Goal: Obtain resource: Obtain resource

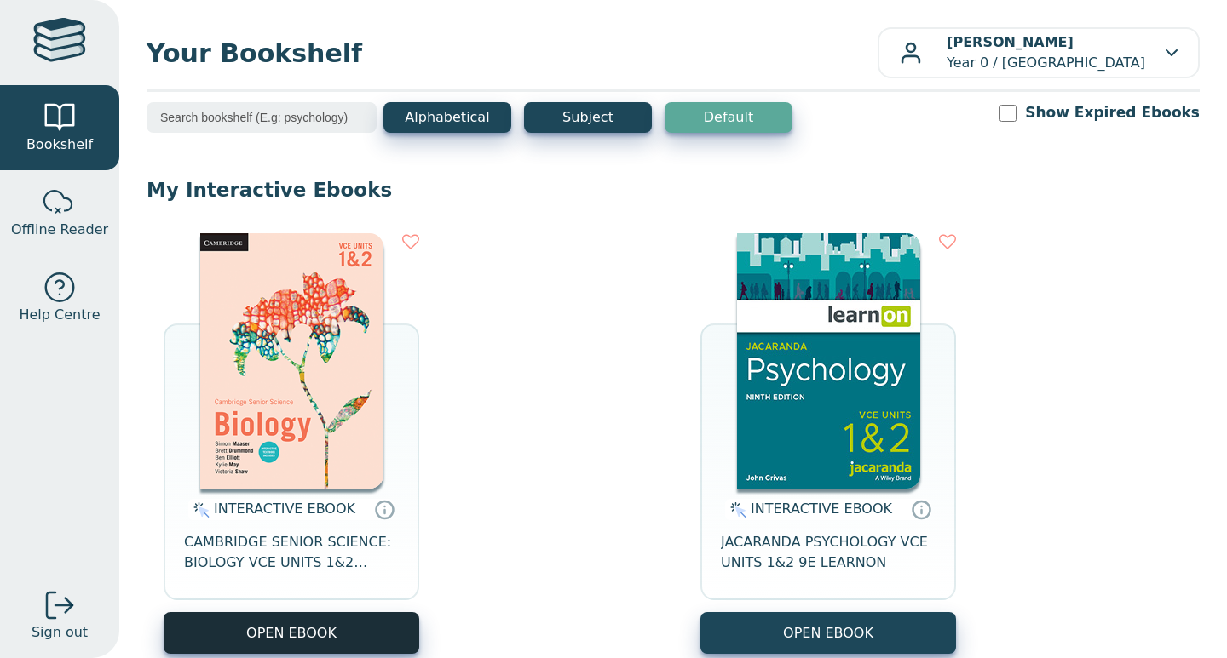
click at [279, 625] on button "OPEN EBOOK" at bounding box center [292, 633] width 256 height 42
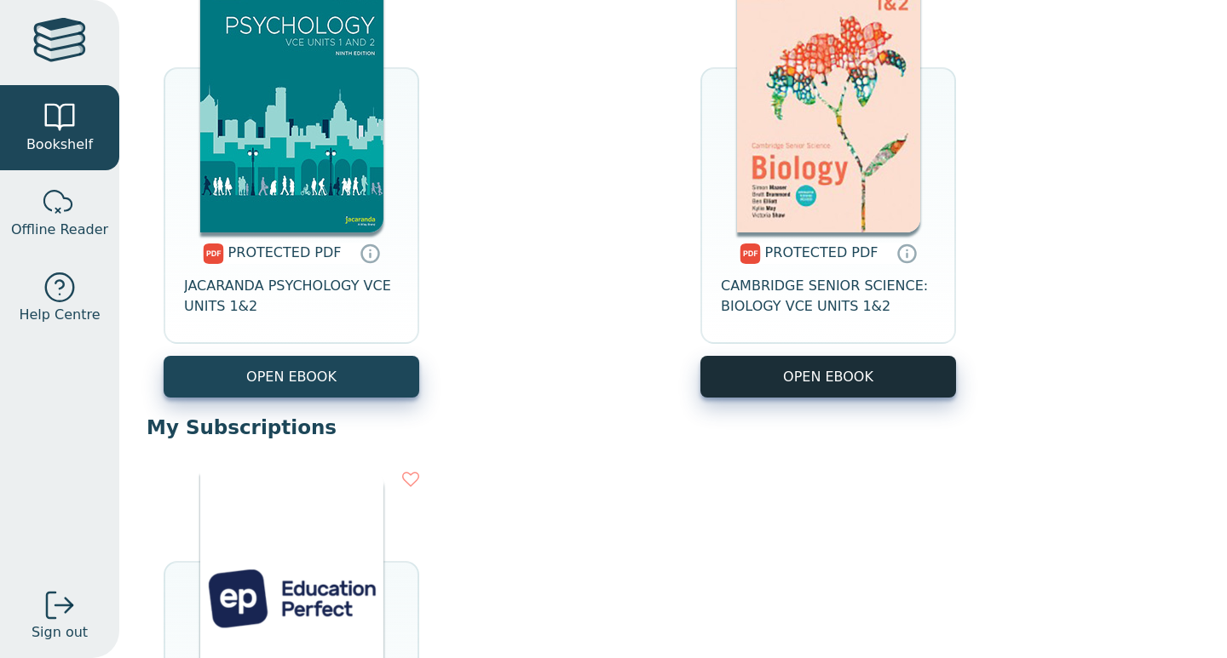
scroll to position [712, 0]
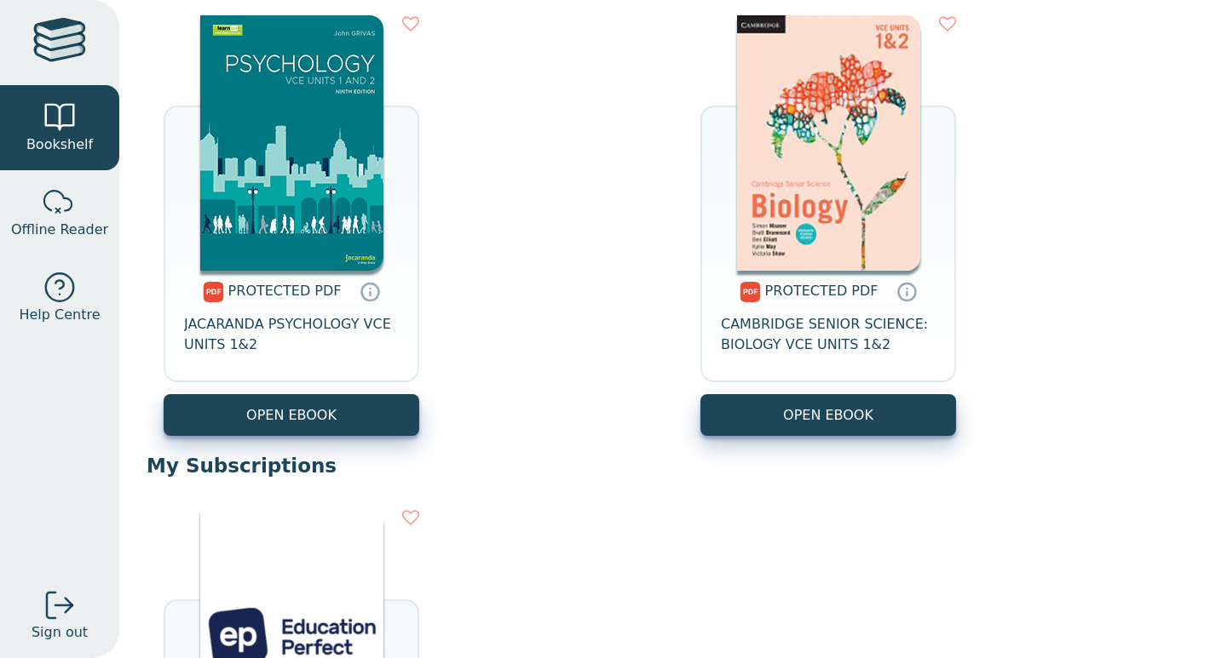
click at [832, 296] on span "PROTECTED PDF" at bounding box center [821, 291] width 113 height 16
click at [859, 327] on span "CAMBRIDGE SENIOR SCIENCE: BIOLOGY VCE UNITS 1&2" at bounding box center [828, 334] width 215 height 41
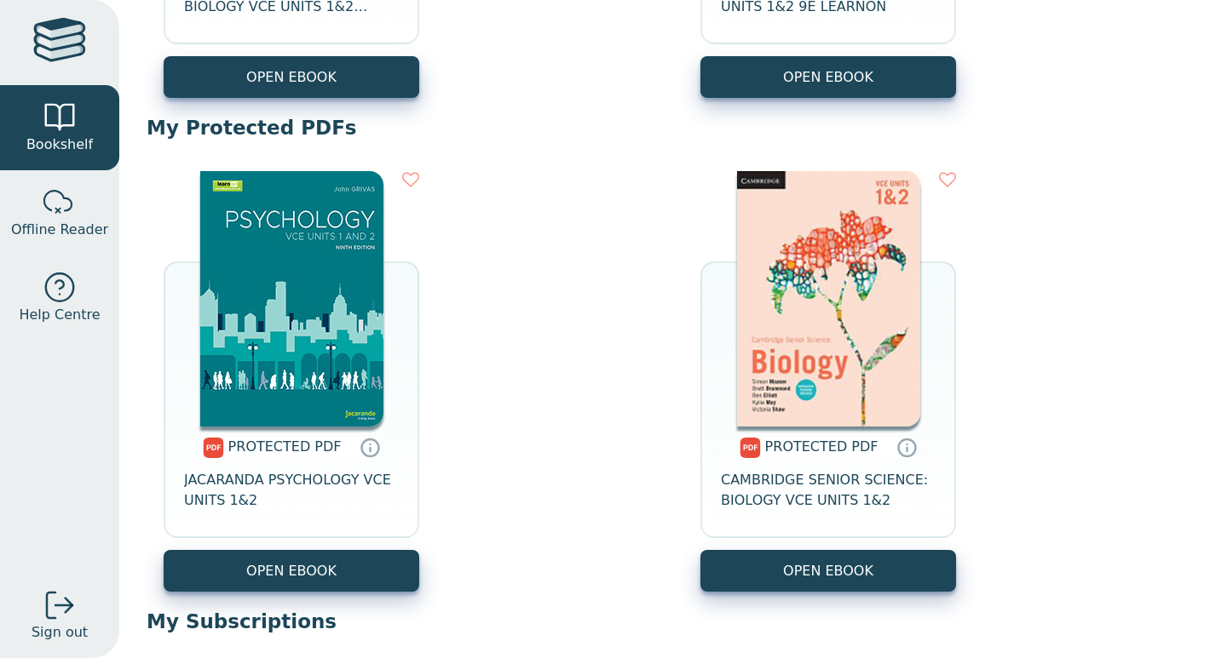
scroll to position [588, 0]
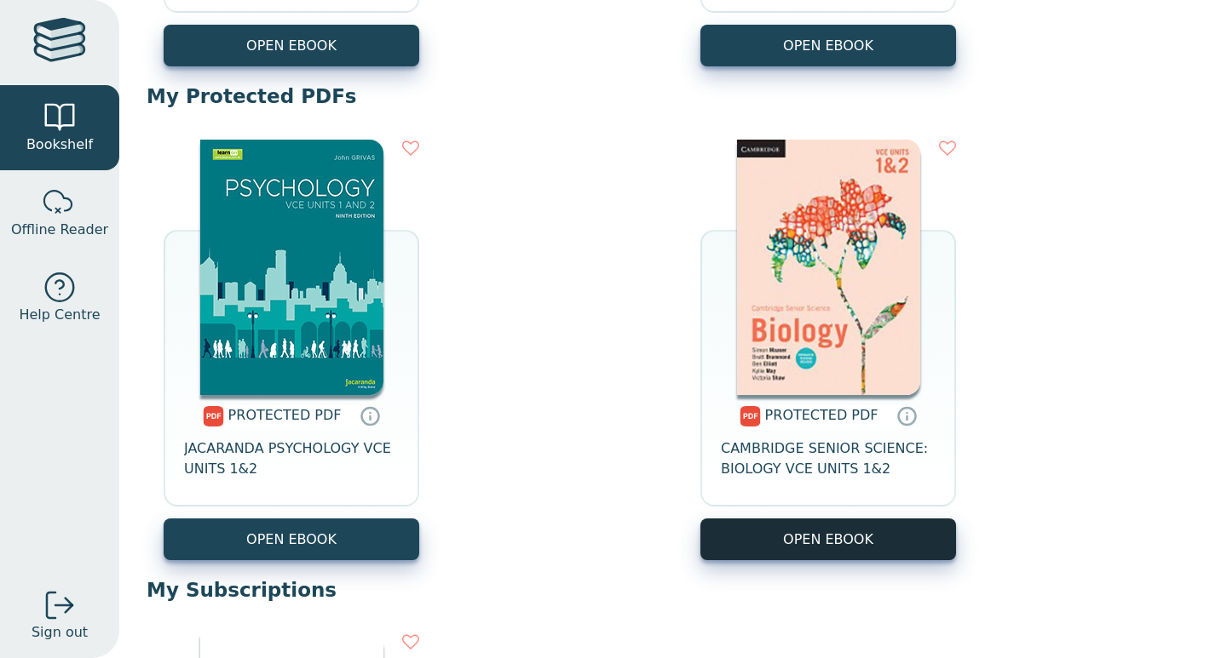
click at [812, 534] on link "OPEN EBOOK" at bounding box center [828, 540] width 256 height 42
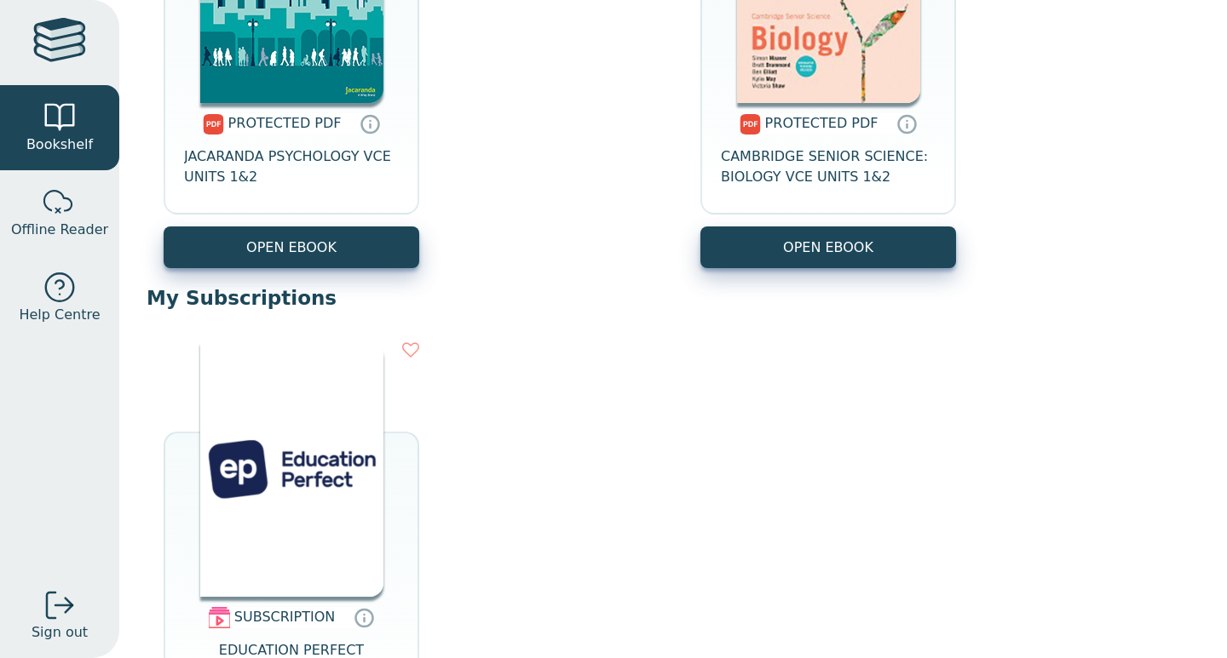
scroll to position [804, 0]
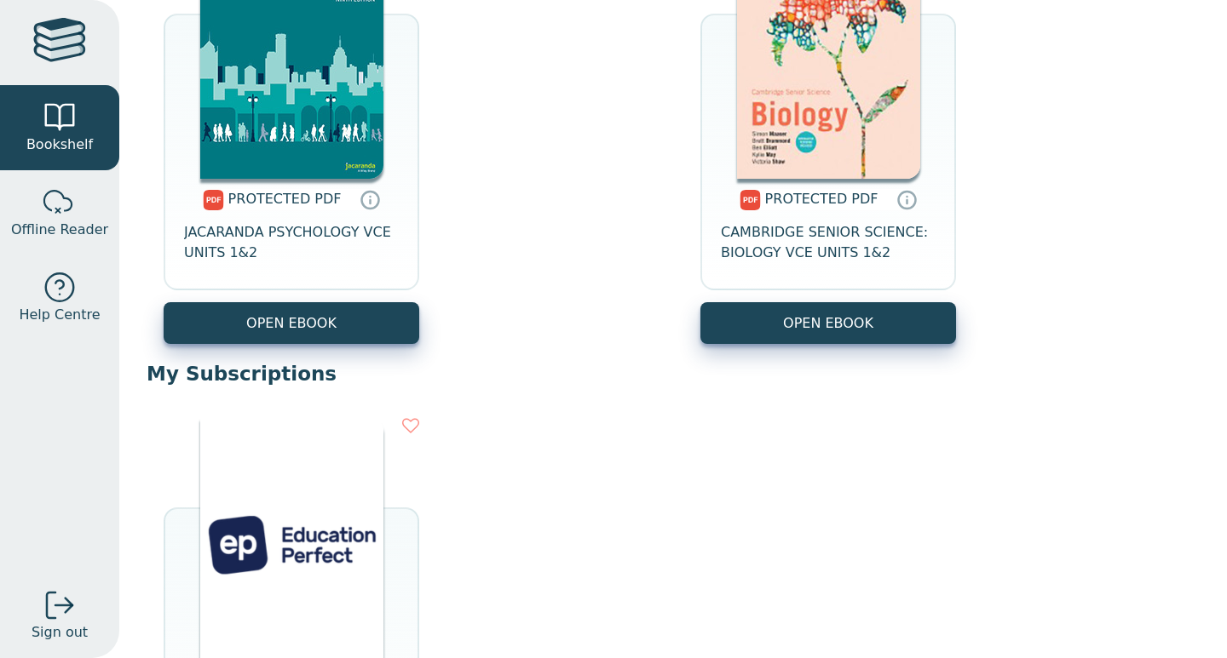
click at [833, 202] on span "PROTECTED PDF" at bounding box center [821, 199] width 113 height 16
click at [822, 231] on span "CAMBRIDGE SENIOR SCIENCE: BIOLOGY VCE UNITS 1&2" at bounding box center [828, 242] width 215 height 41
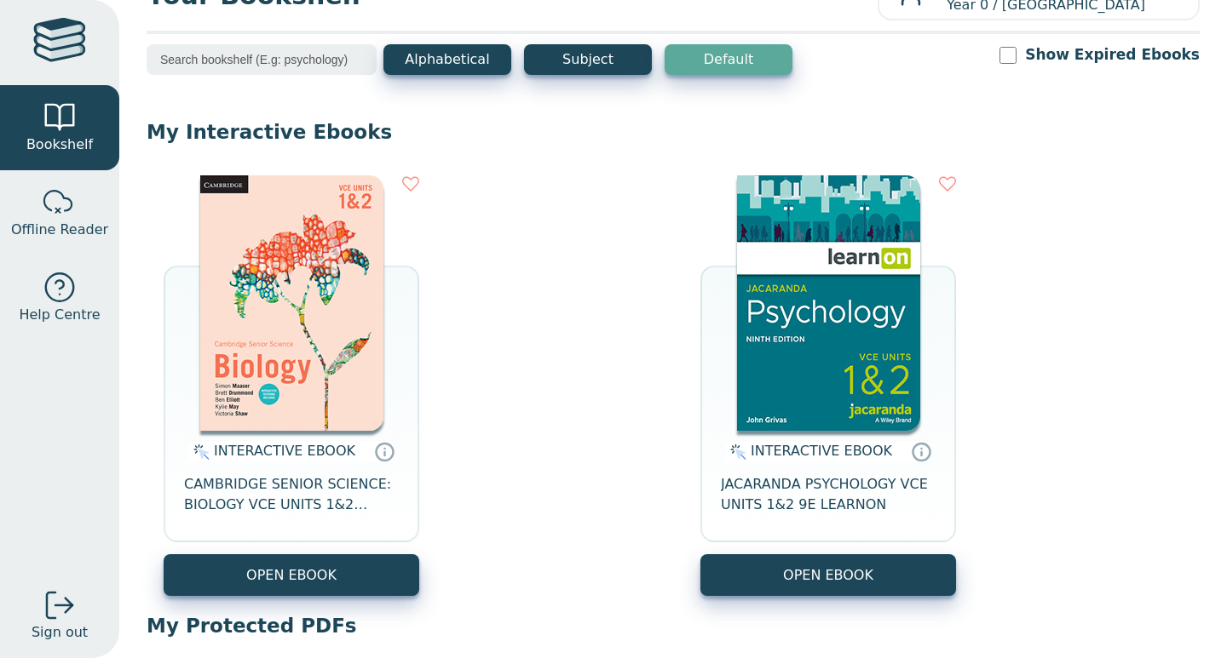
scroll to position [123, 0]
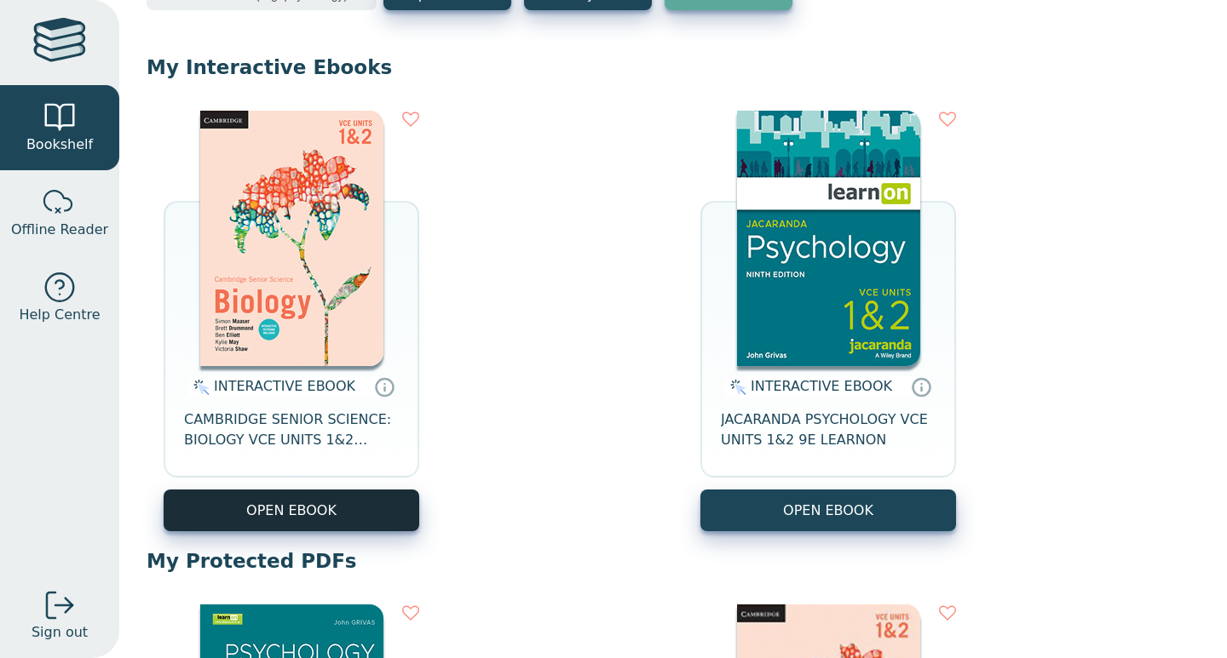
click at [303, 508] on button "OPEN EBOOK" at bounding box center [292, 511] width 256 height 42
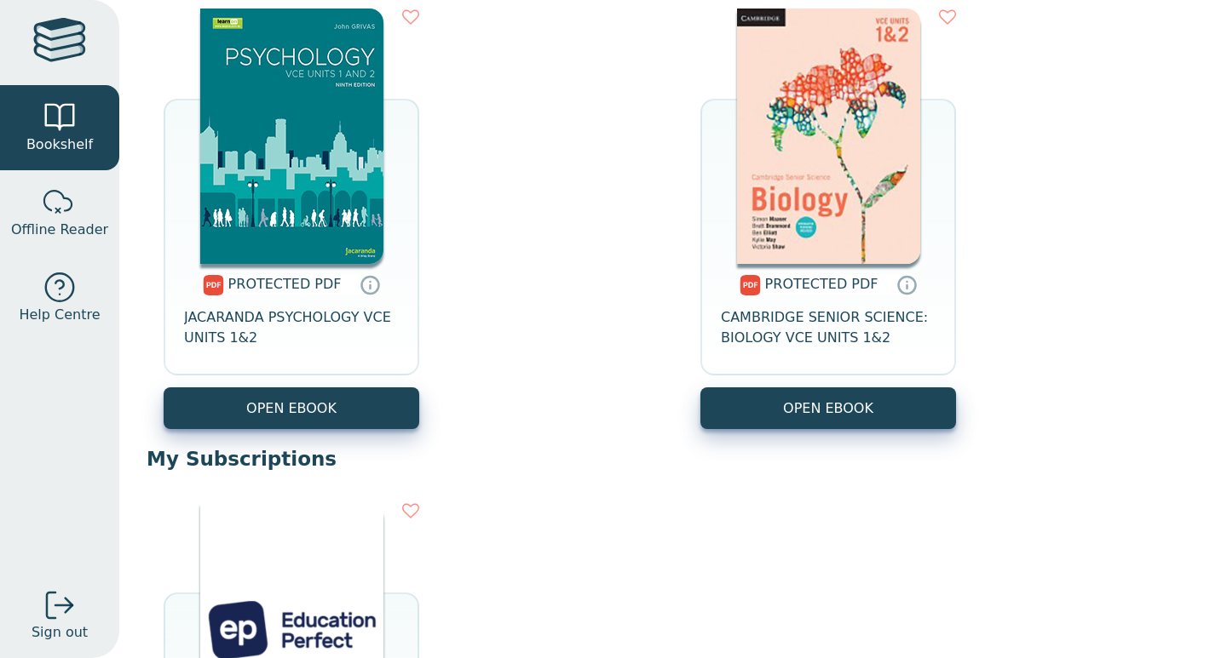
scroll to position [720, 0]
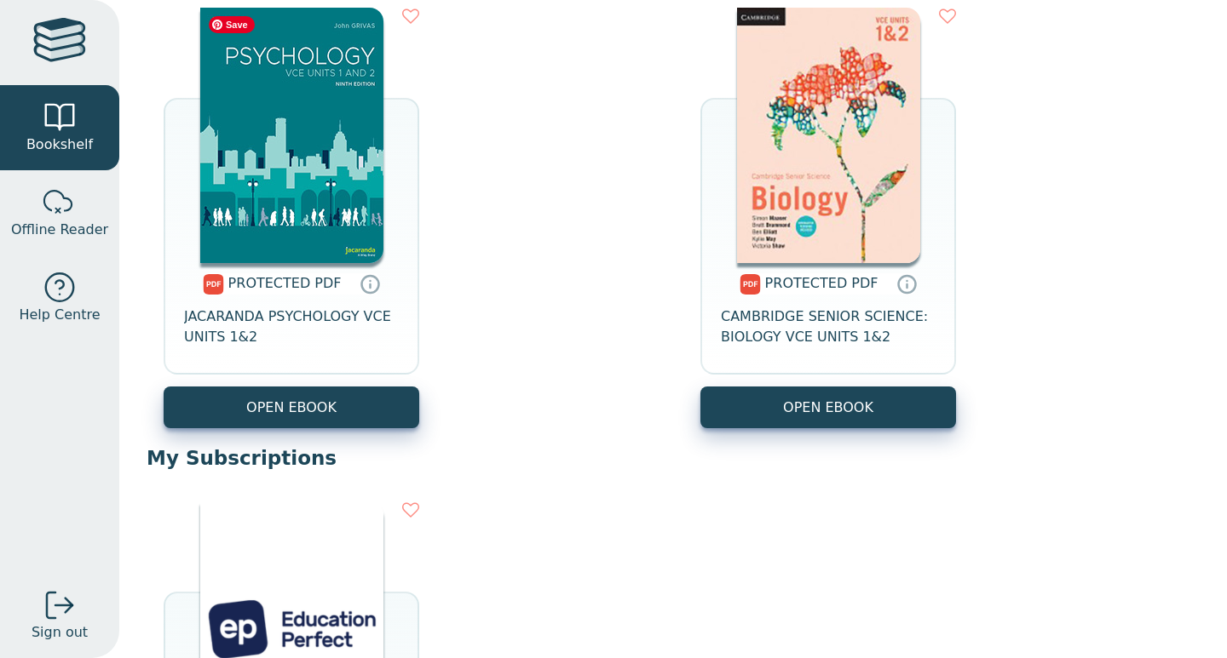
click at [307, 106] on img at bounding box center [291, 136] width 183 height 256
click at [890, 215] on img at bounding box center [828, 136] width 183 height 256
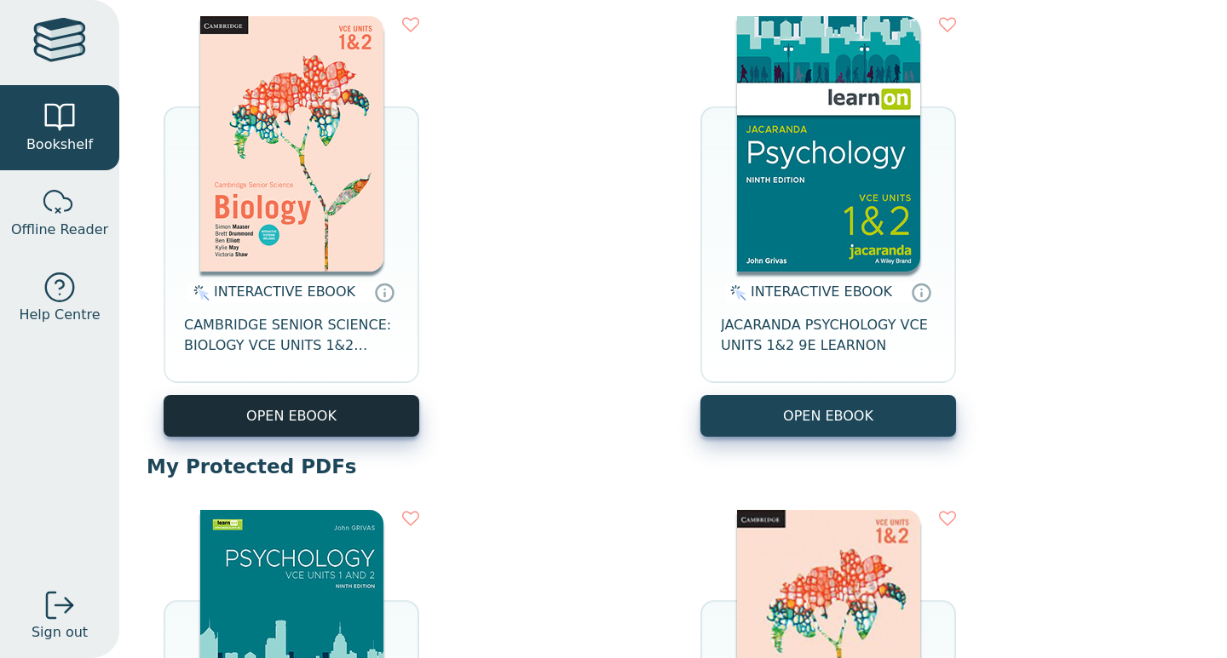
click at [313, 418] on button "OPEN EBOOK" at bounding box center [292, 416] width 256 height 42
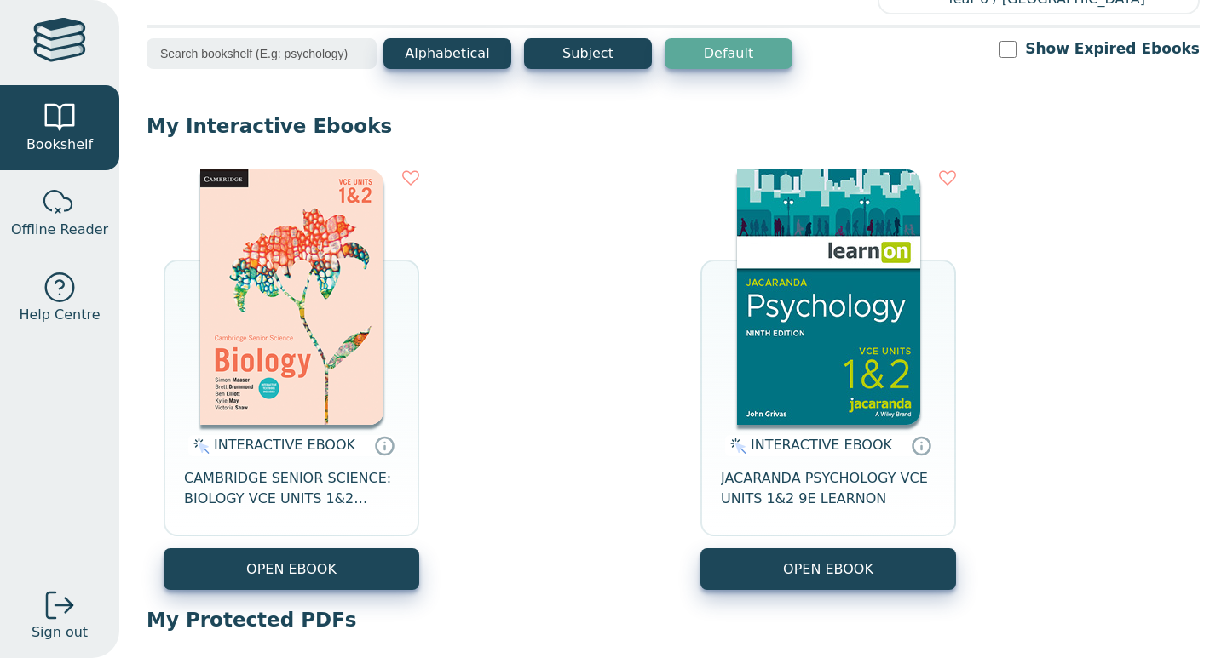
scroll to position [102, 0]
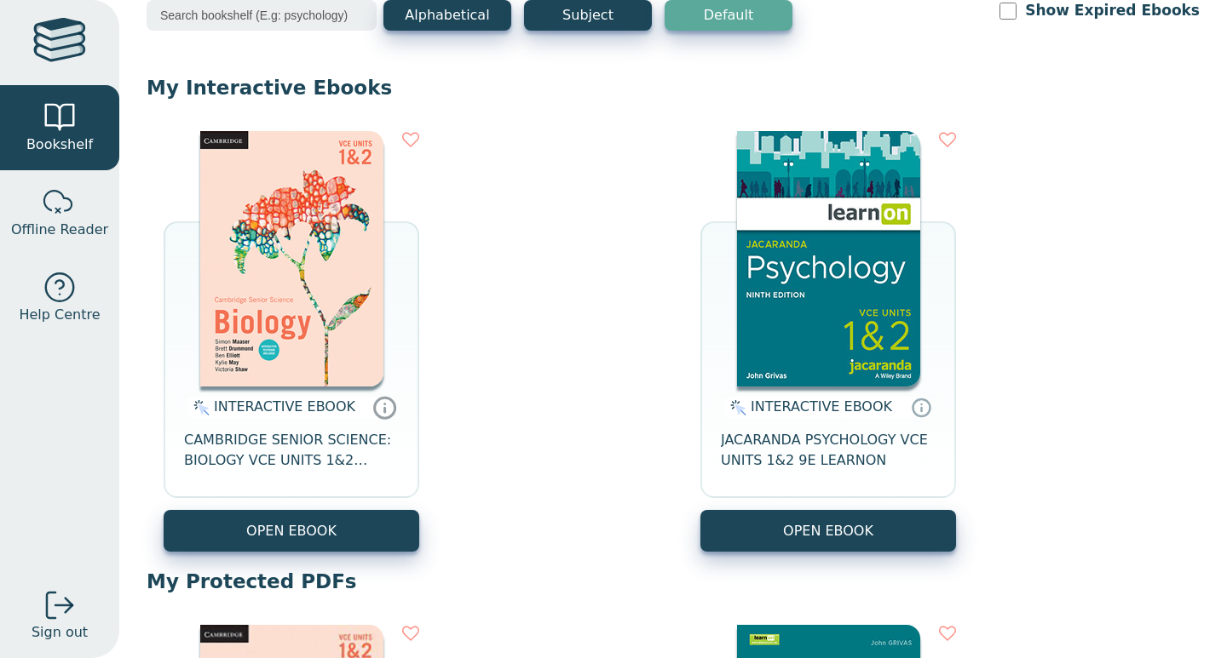
click at [377, 401] on icon at bounding box center [385, 408] width 20 height 20
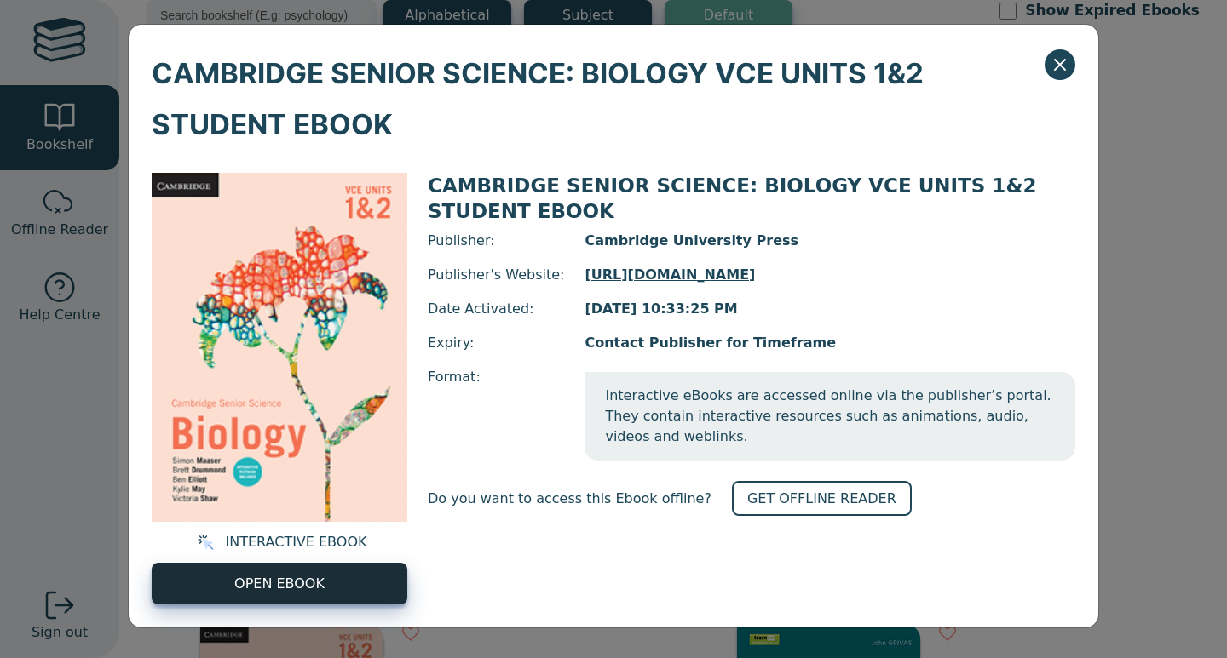
click at [318, 585] on span "OPEN EBOOK" at bounding box center [279, 584] width 90 height 20
